Goal: Transaction & Acquisition: Purchase product/service

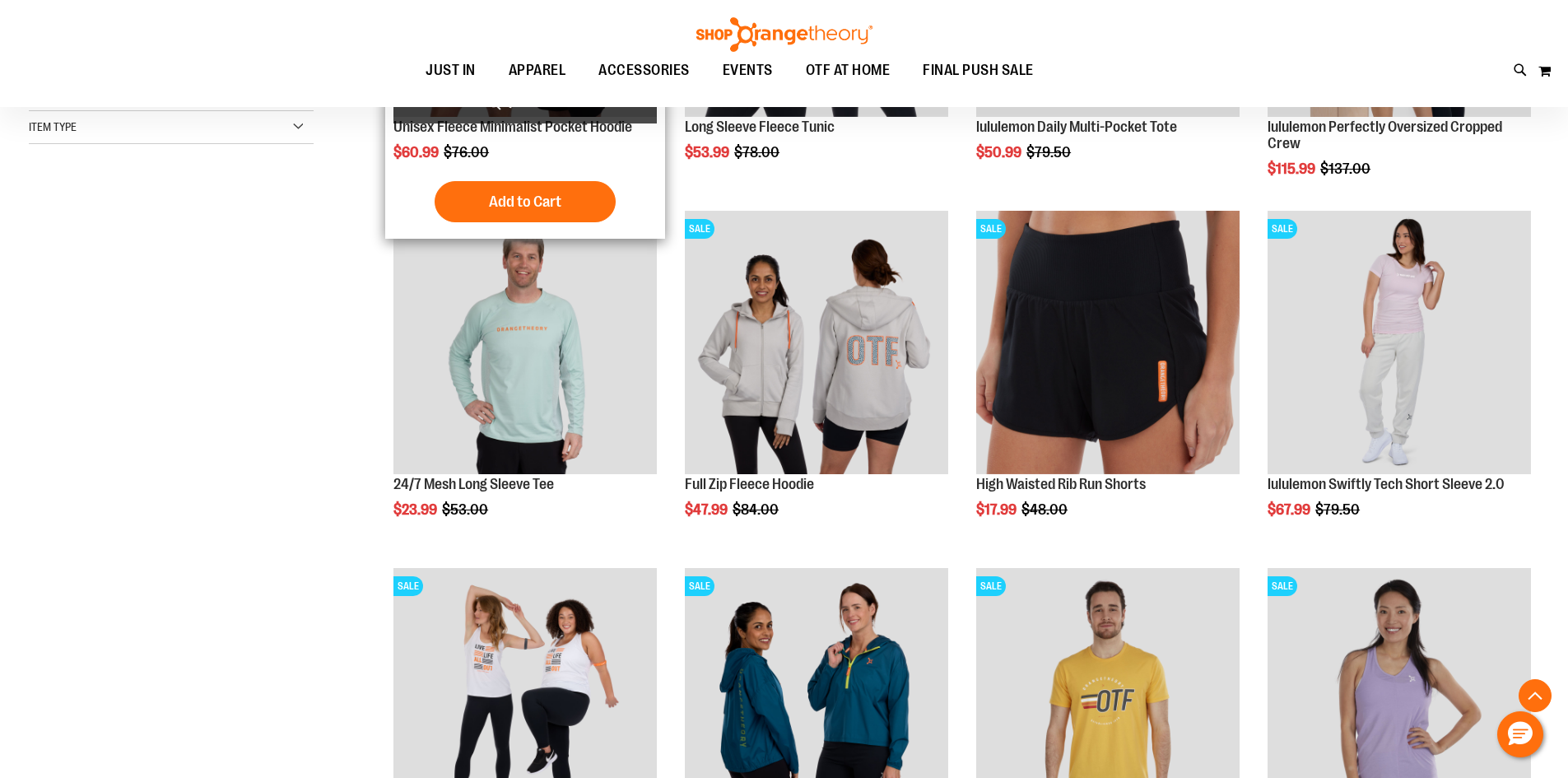
scroll to position [493, 0]
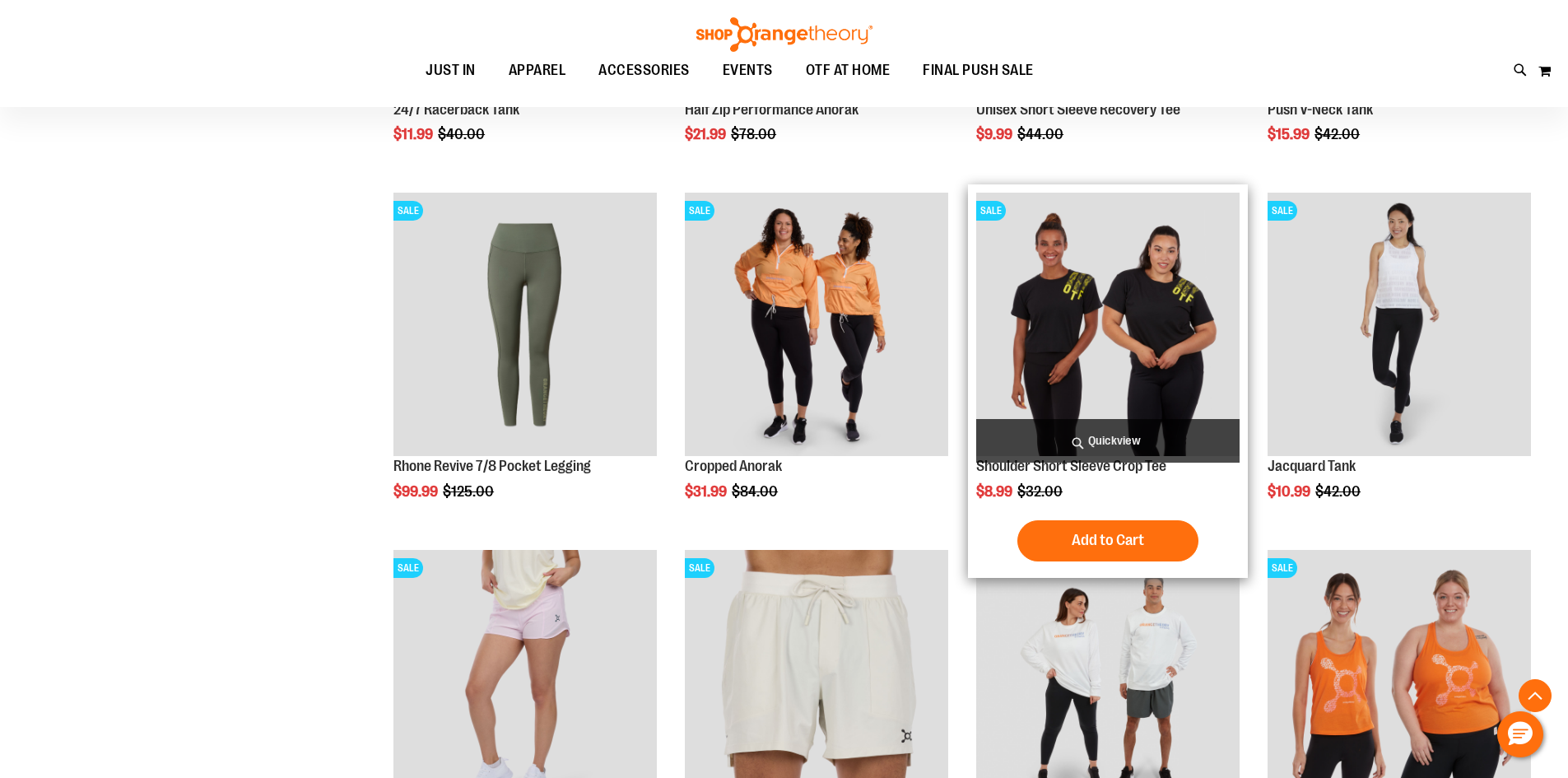
scroll to position [1234, 0]
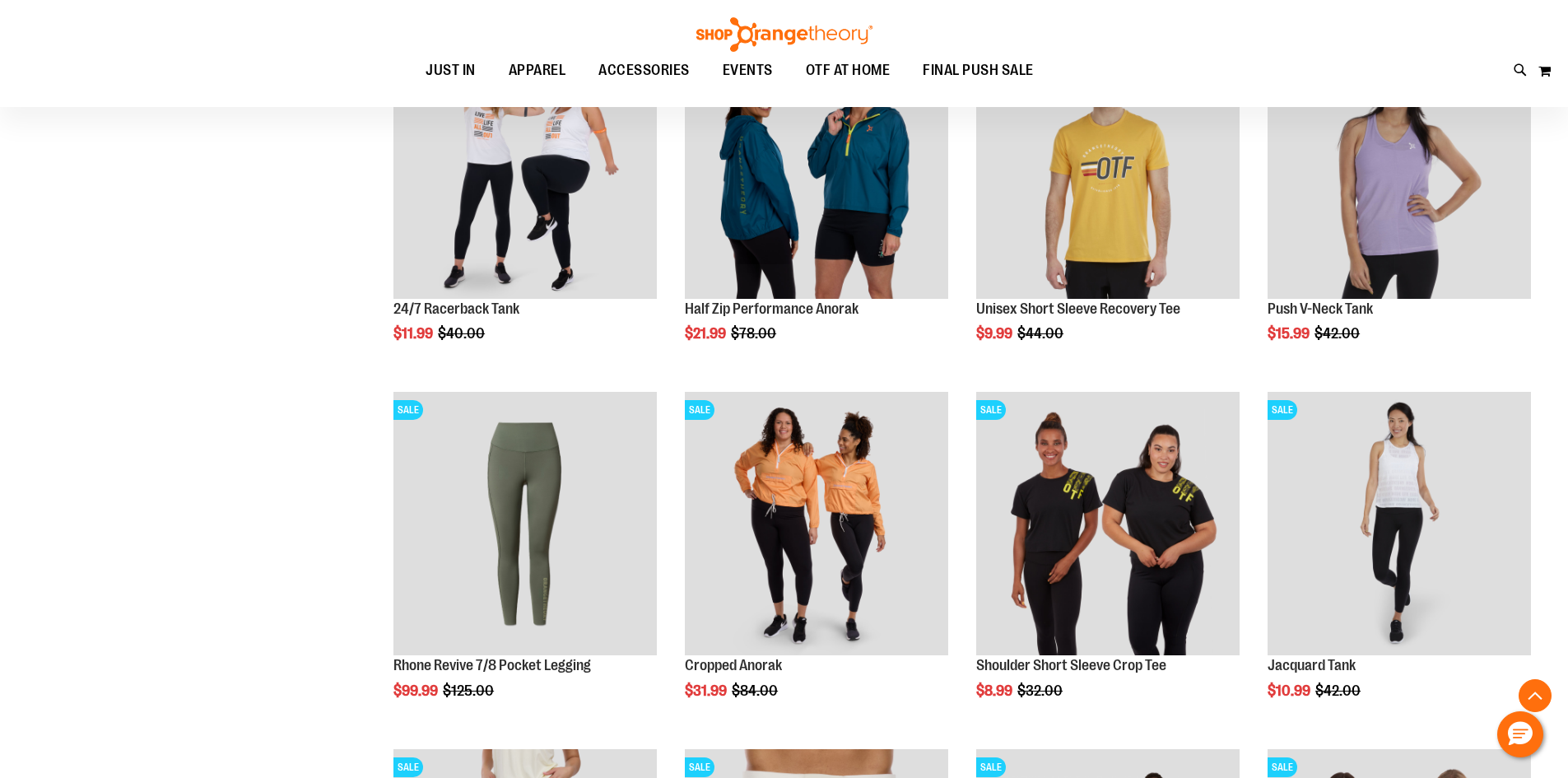
scroll to position [987, 0]
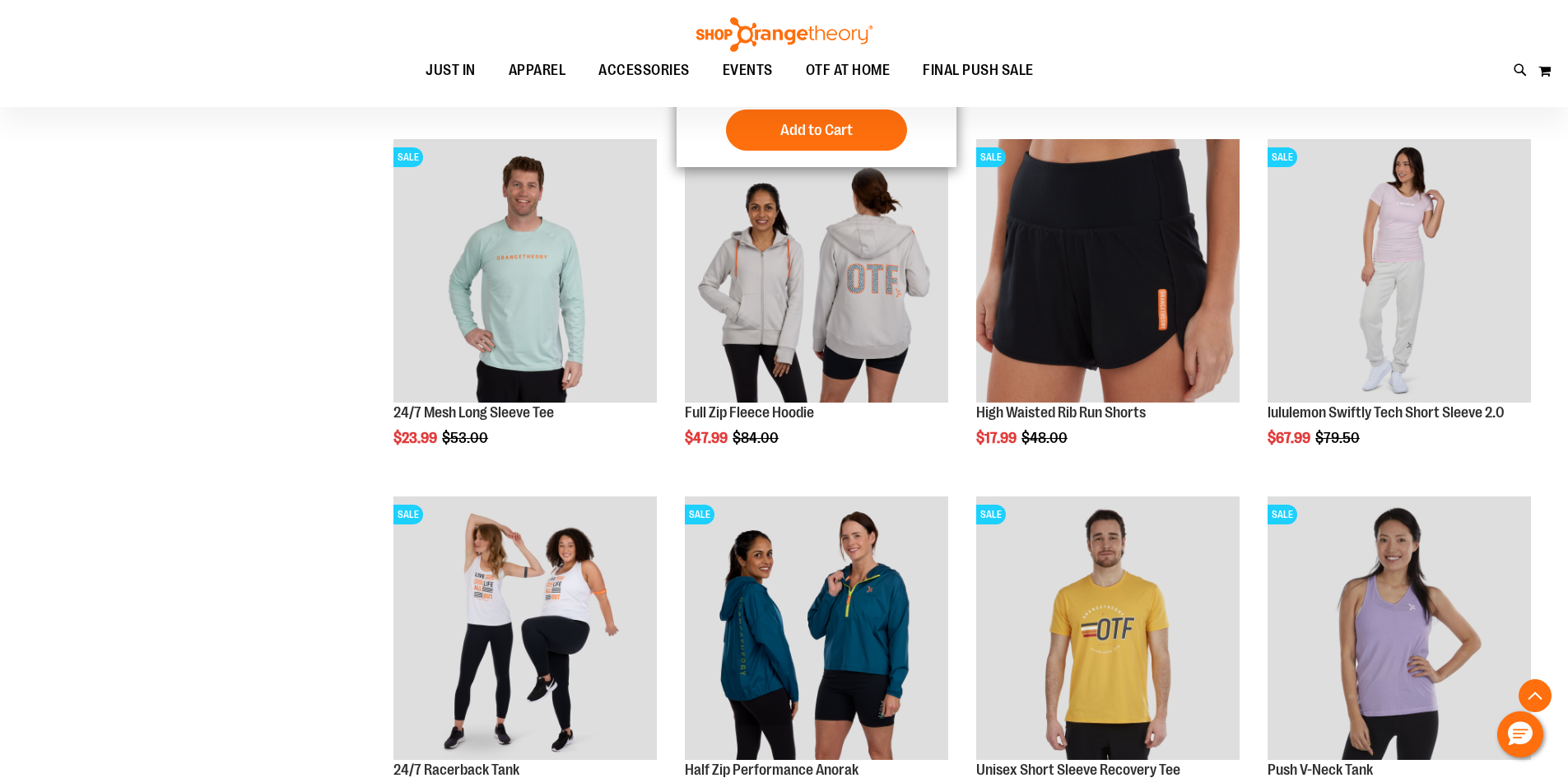
scroll to position [575, 0]
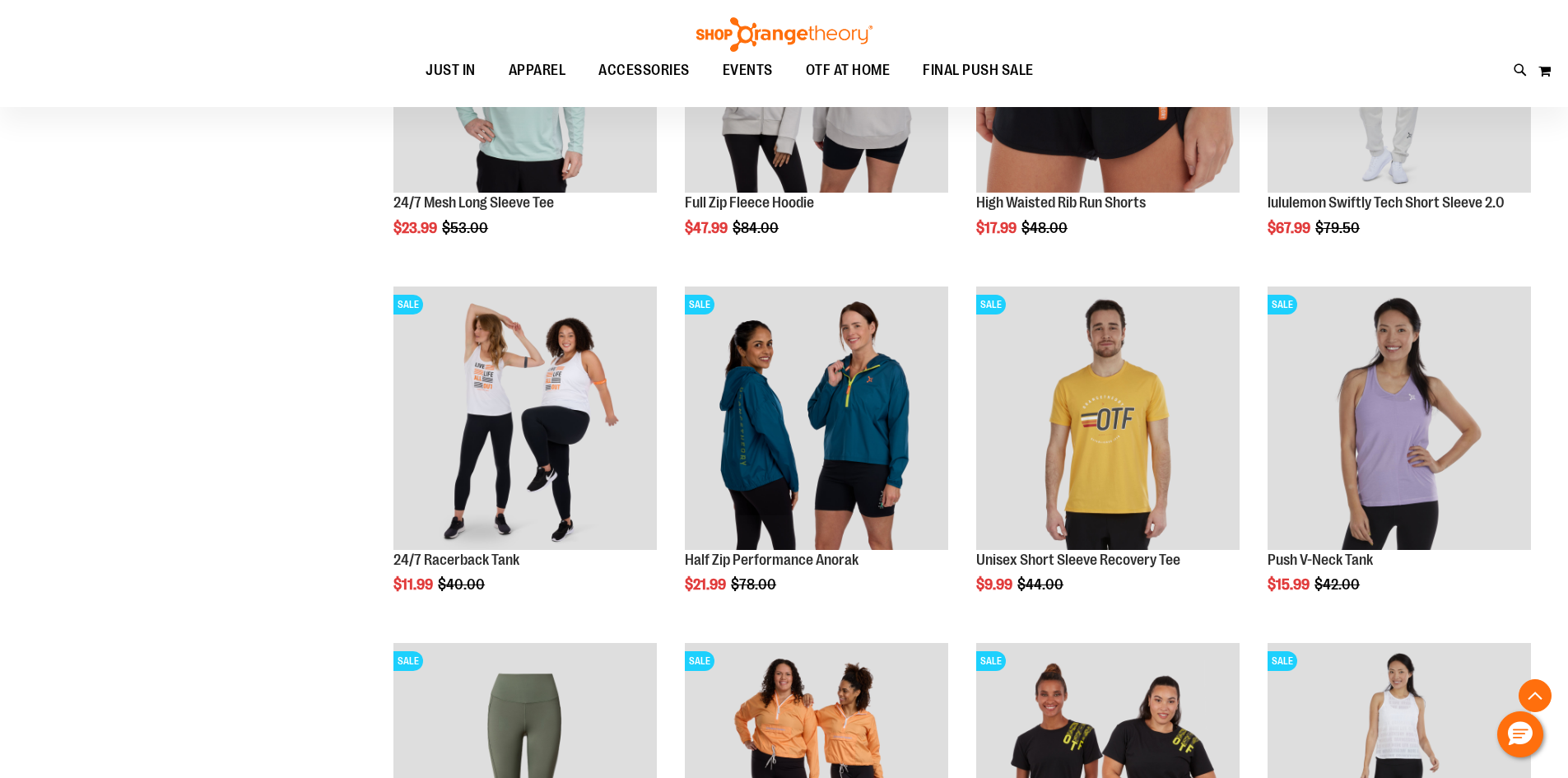
scroll to position [740, 0]
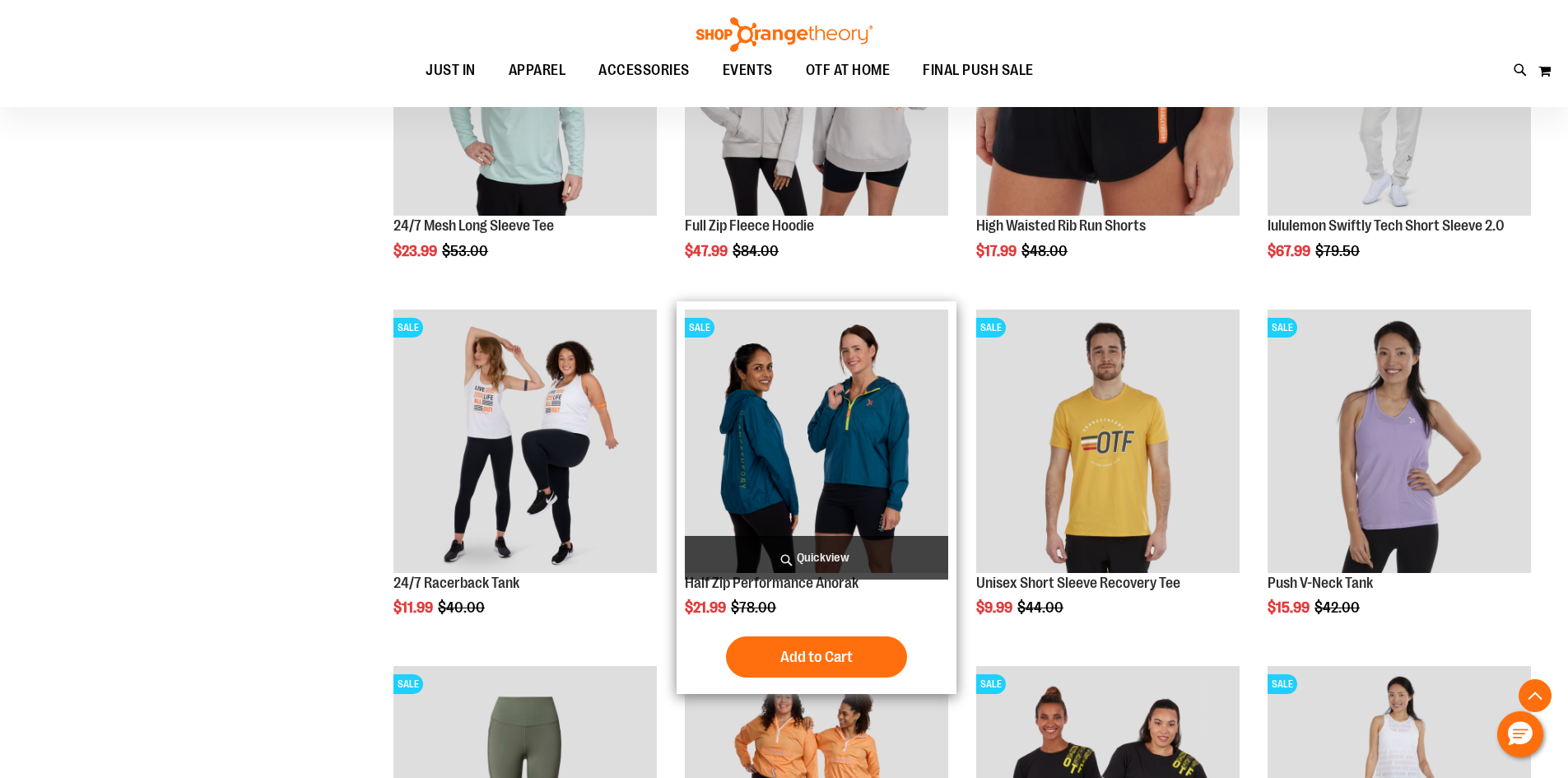
click at [935, 532] on img "product" at bounding box center [817, 441] width 263 height 263
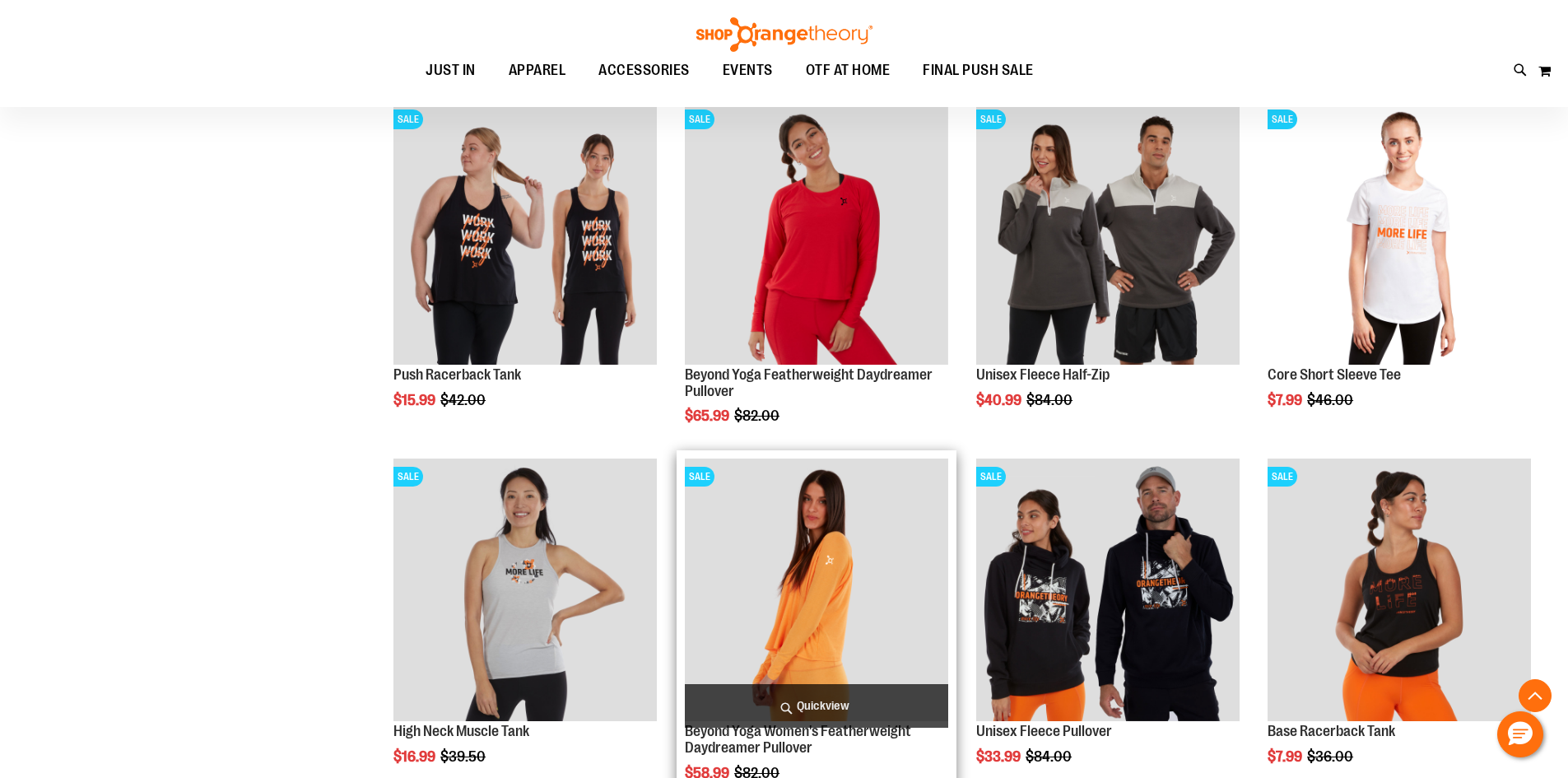
scroll to position [2714, 0]
